Goal: Transaction & Acquisition: Purchase product/service

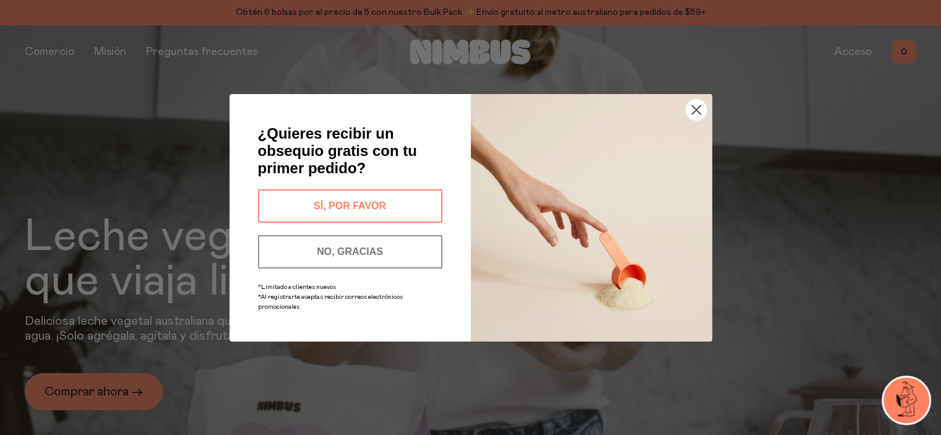
scroll to position [186, 0]
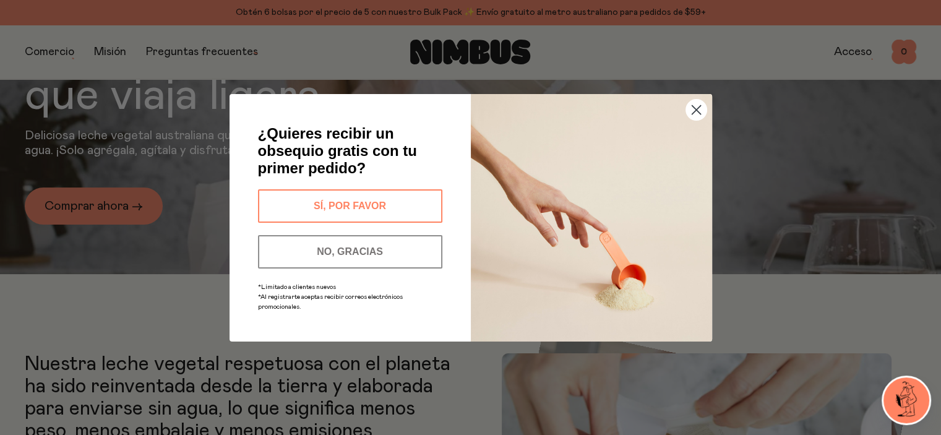
click at [694, 108] on icon "Cerrar diálogo" at bounding box center [696, 109] width 9 height 9
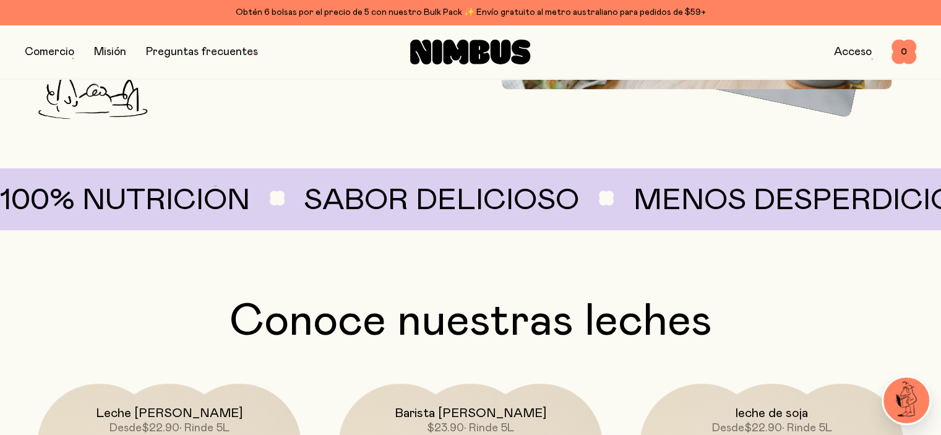
scroll to position [1113, 0]
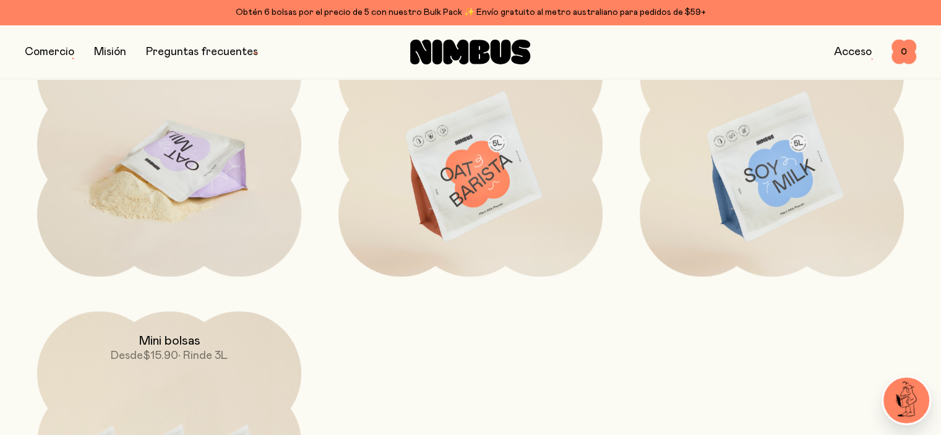
click at [191, 193] on img at bounding box center [169, 167] width 264 height 311
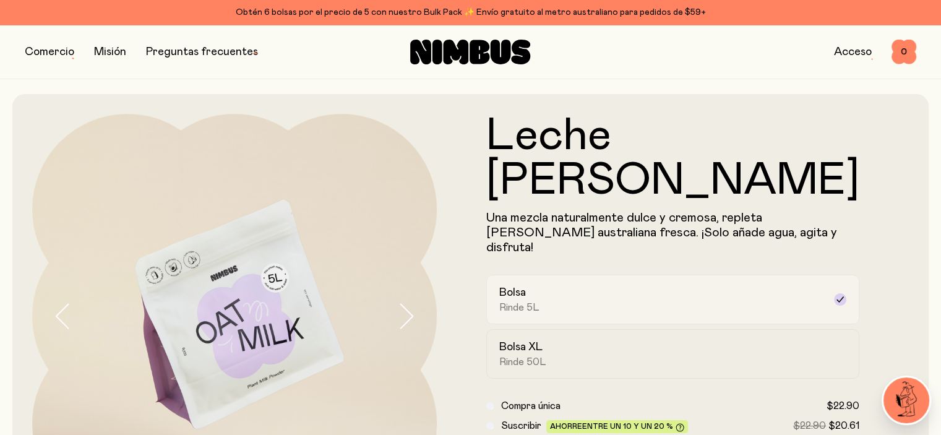
click at [777, 285] on div "Bolsa Rinde 5L" at bounding box center [661, 299] width 325 height 28
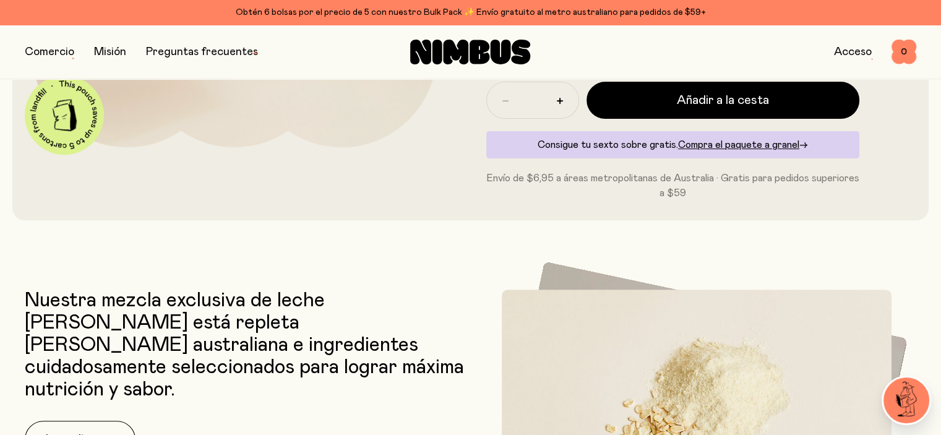
scroll to position [557, 0]
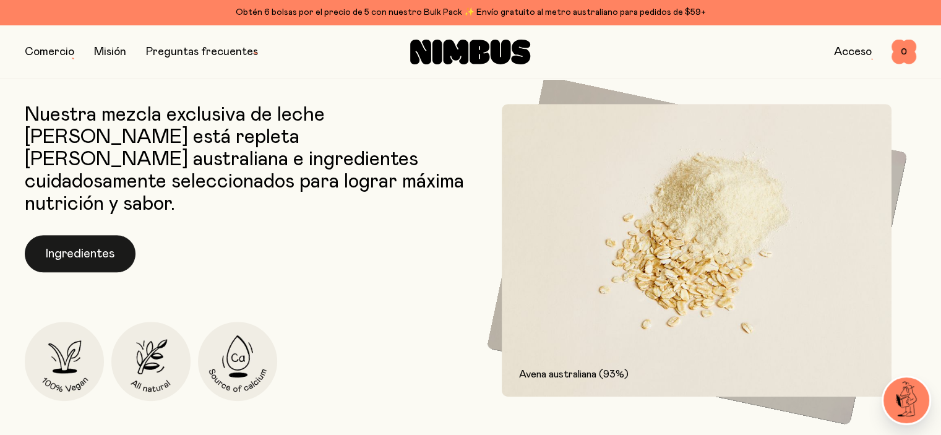
click at [39, 235] on button "Ingredientes" at bounding box center [80, 253] width 111 height 37
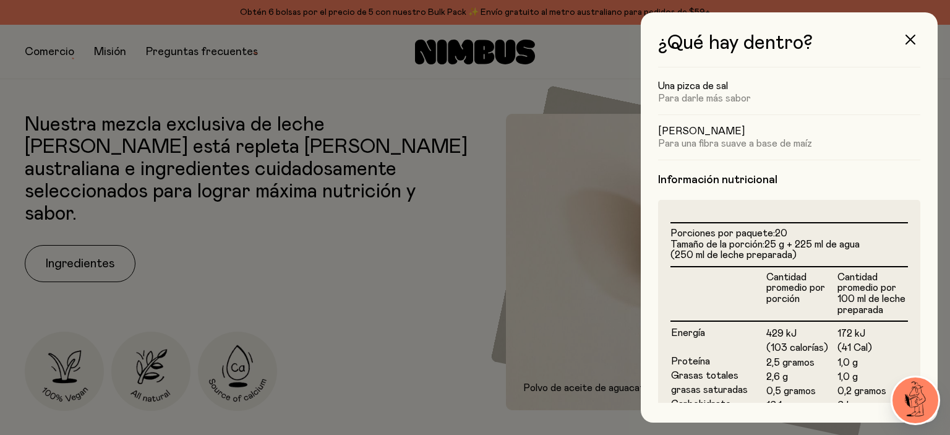
scroll to position [435, 0]
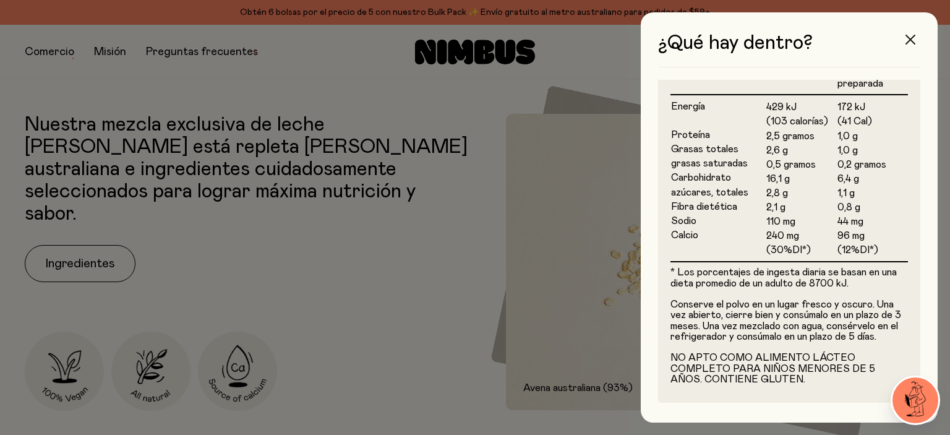
click at [908, 40] on icon "button" at bounding box center [911, 40] width 10 height 10
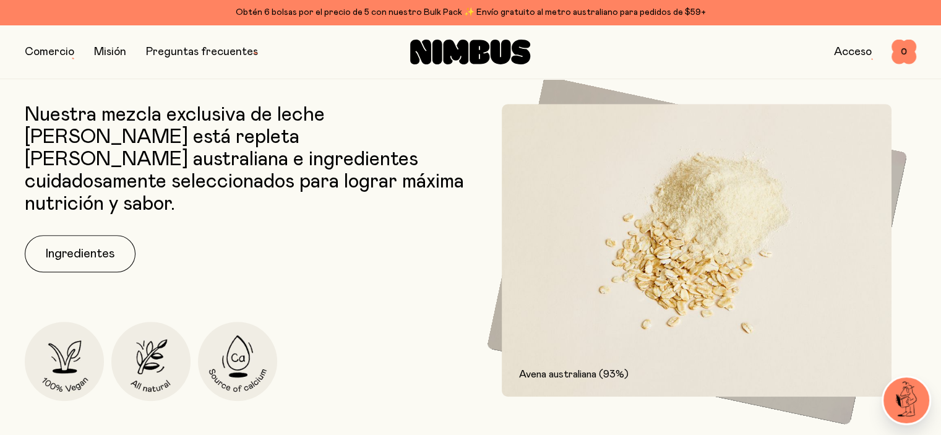
scroll to position [0, 0]
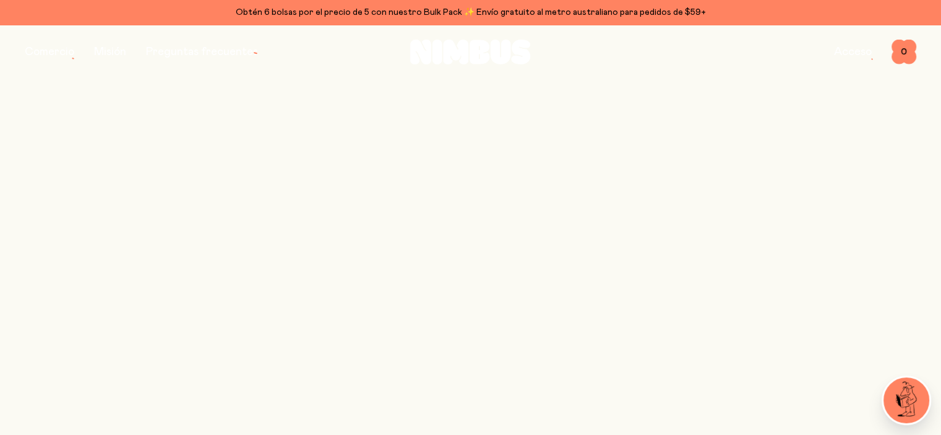
scroll to position [1113, 0]
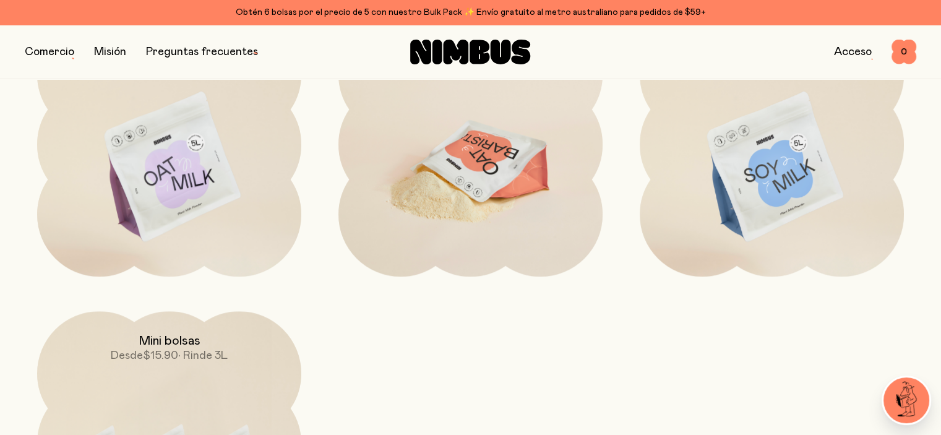
click at [395, 150] on img at bounding box center [470, 167] width 264 height 311
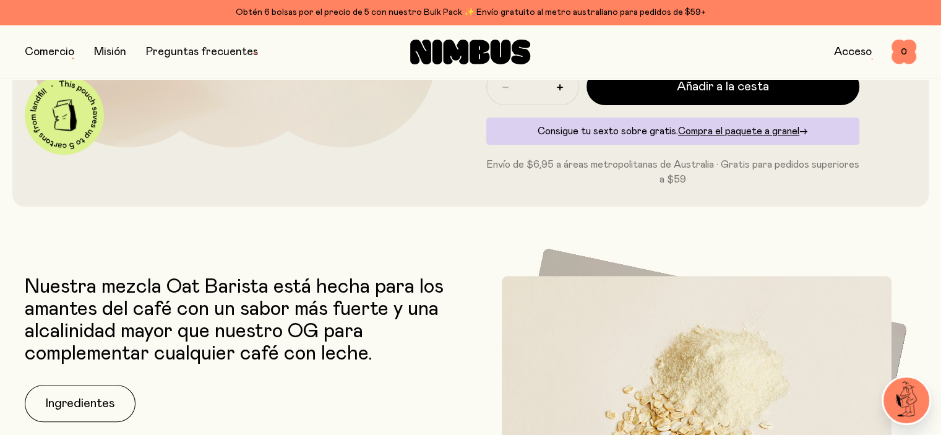
scroll to position [557, 0]
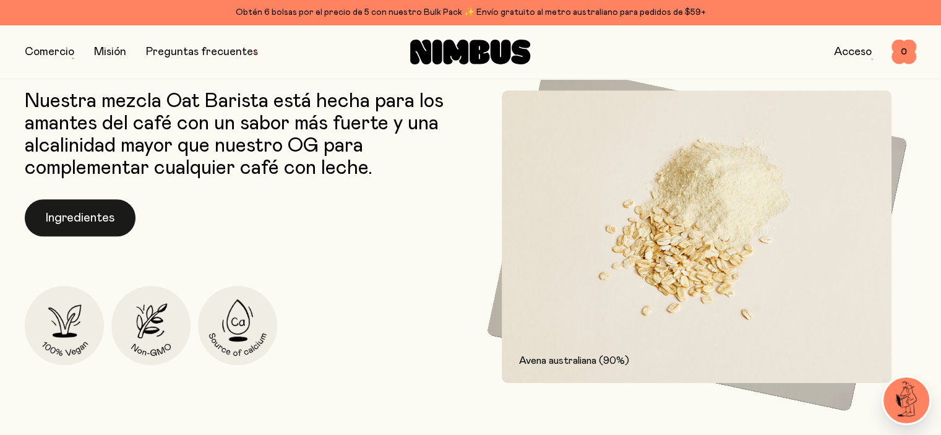
click at [100, 212] on font "Ingredientes" at bounding box center [80, 218] width 70 height 12
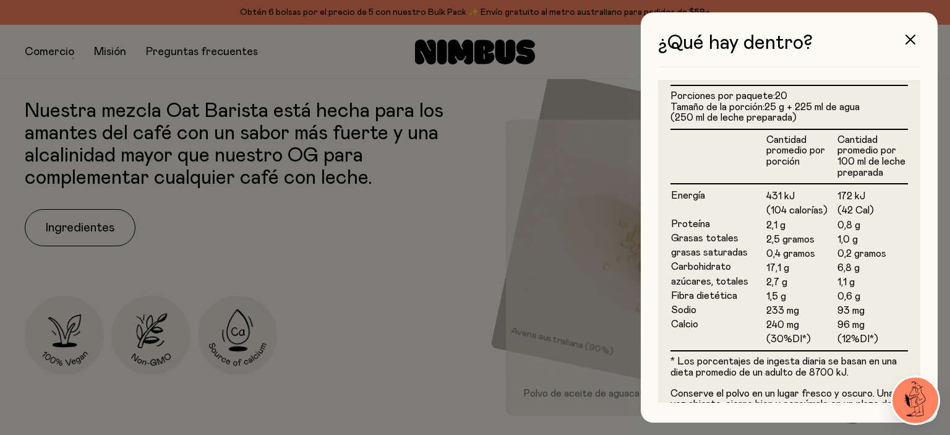
scroll to position [367, 0]
drag, startPoint x: 911, startPoint y: 36, endPoint x: 799, endPoint y: 88, distance: 123.4
click at [912, 36] on icon "button" at bounding box center [911, 40] width 10 height 10
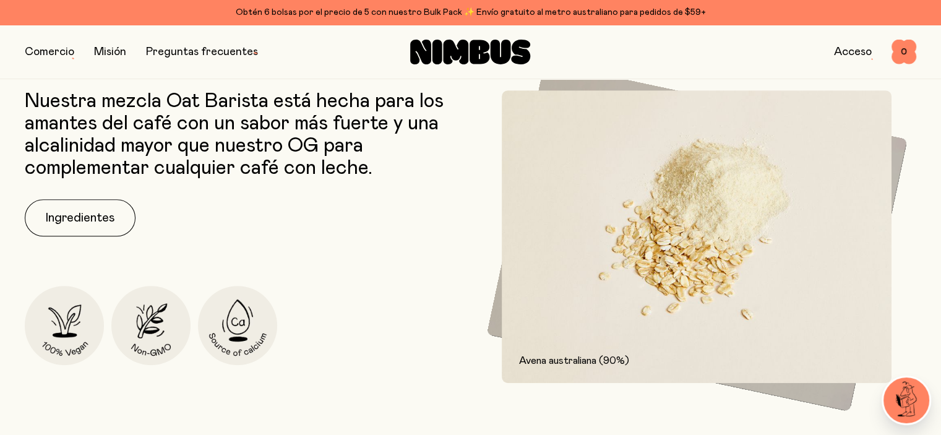
scroll to position [0, 0]
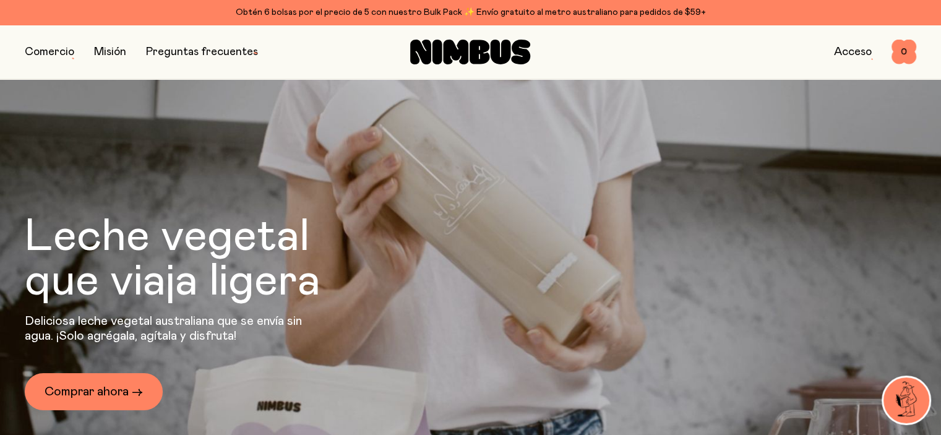
click at [470, 51] on icon at bounding box center [479, 52] width 20 height 24
click at [435, 61] on icon at bounding box center [437, 52] width 10 height 25
click at [49, 59] on button "button" at bounding box center [49, 51] width 49 height 17
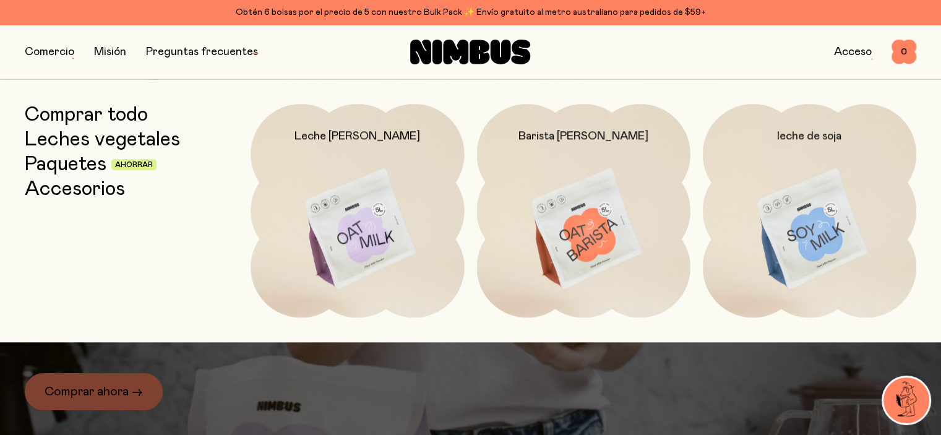
click at [140, 166] on font "Ahorrar" at bounding box center [134, 164] width 38 height 7
click at [684, 380] on div at bounding box center [470, 369] width 941 height 54
click at [907, 59] on span "0" at bounding box center [903, 52] width 25 height 25
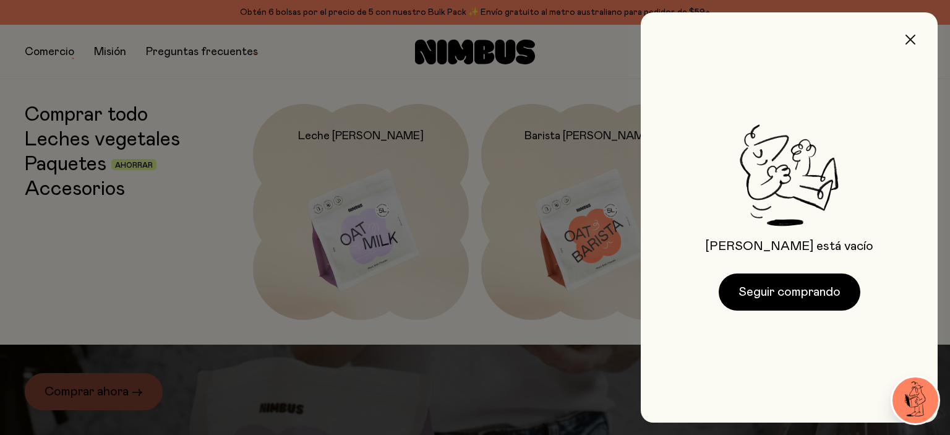
click at [912, 30] on button "button" at bounding box center [911, 40] width 30 height 30
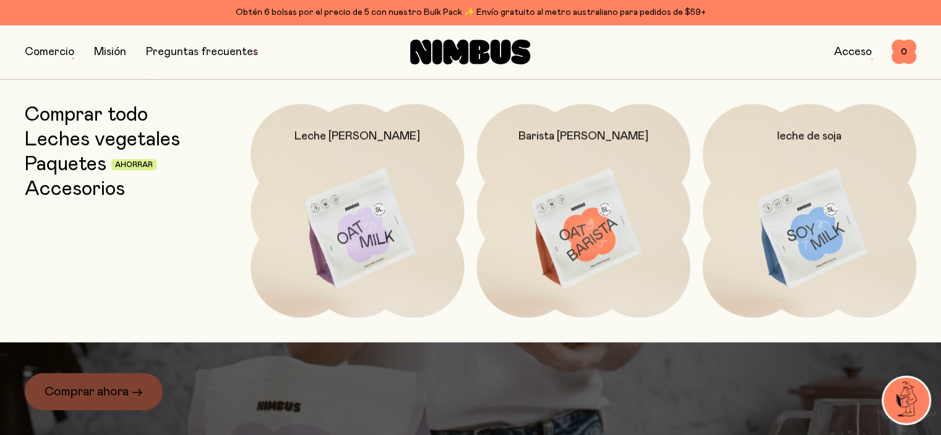
click at [225, 377] on div at bounding box center [470, 369] width 941 height 54
click at [471, 57] on icon at bounding box center [479, 52] width 20 height 24
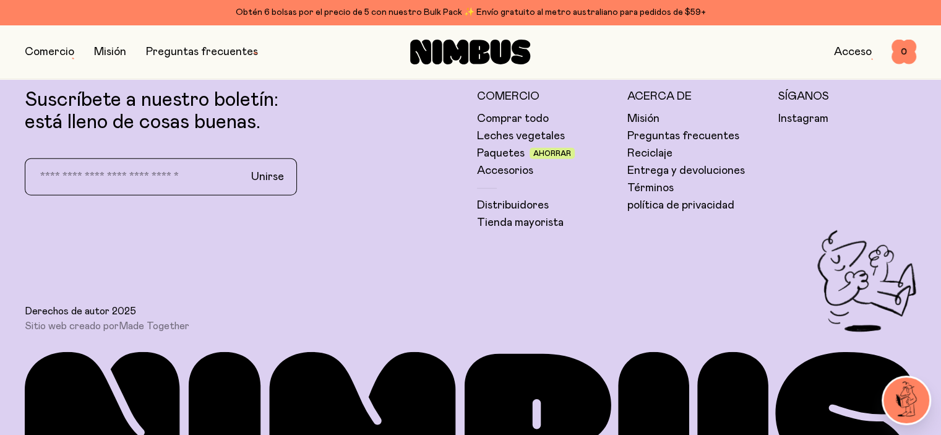
scroll to position [3676, 0]
